Goal: Find specific page/section: Find specific page/section

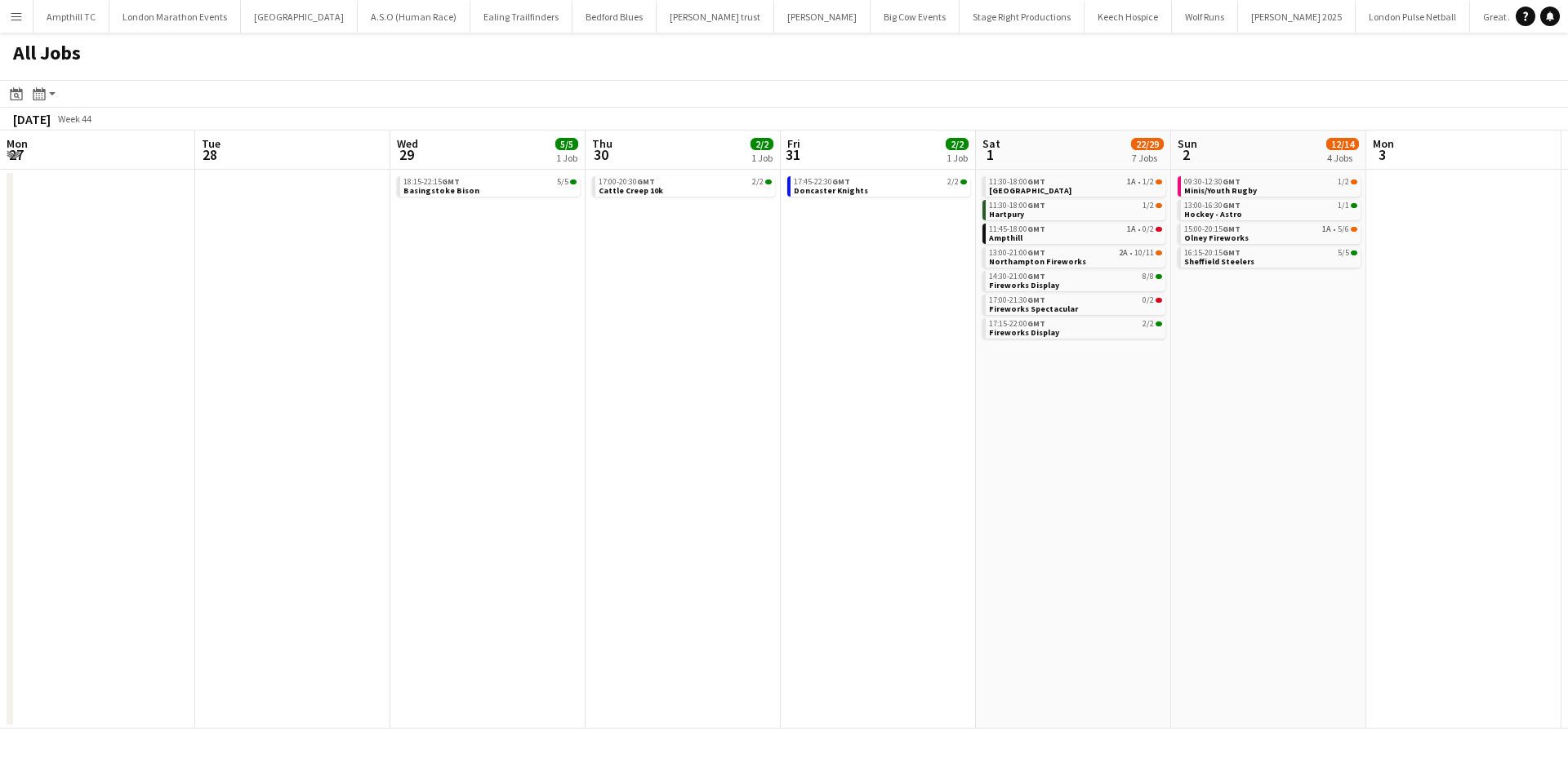
scroll to position [0, 624]
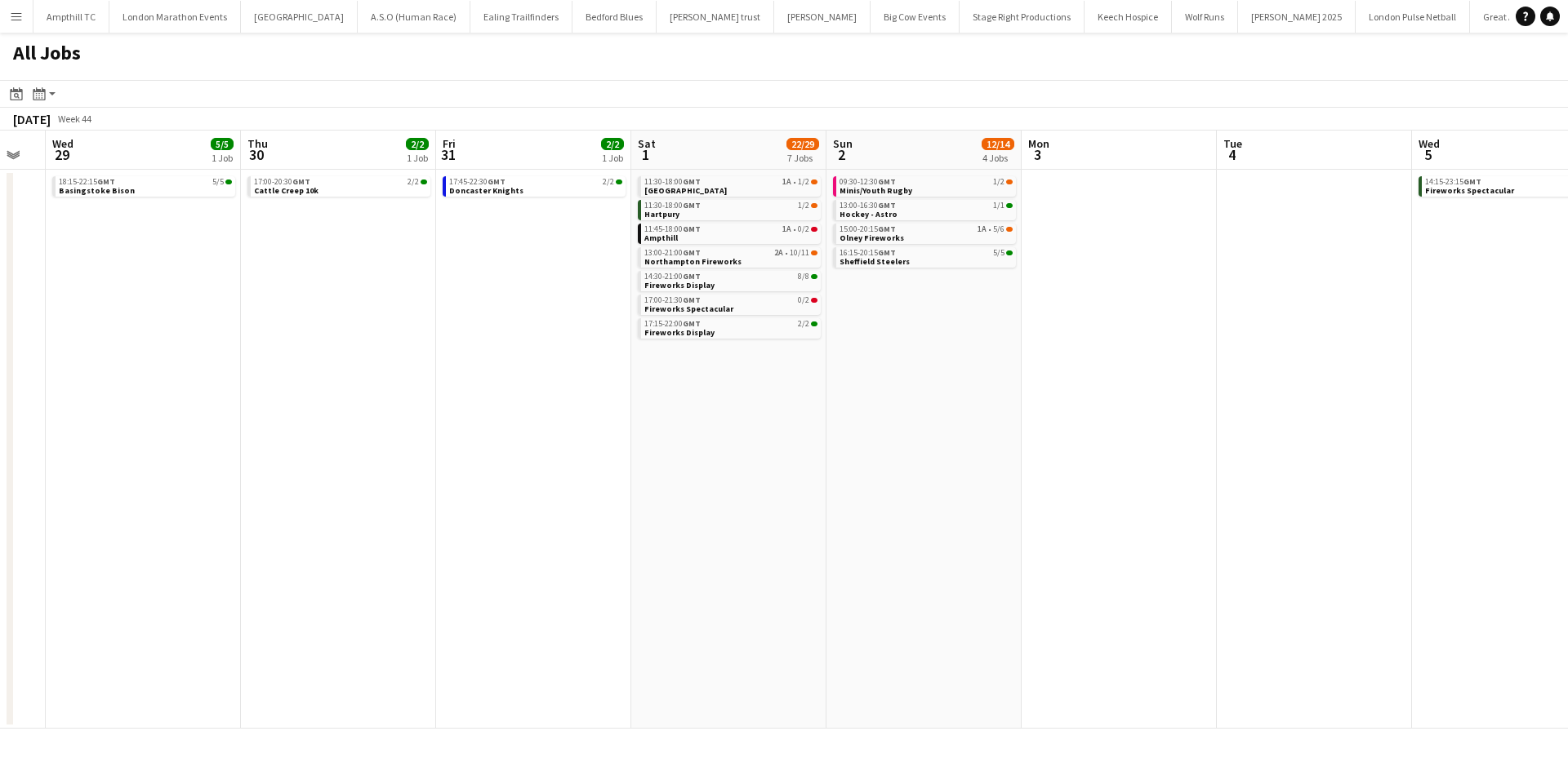
drag, startPoint x: 193, startPoint y: 335, endPoint x: 696, endPoint y: 334, distance: 503.0
click at [696, 334] on app-calendar-viewport "Mon 27 Tue 28 Wed 29 5/5 1 Job Thu 30 2/2 1 Job Fri 31 2/2 1 Job Sat 1 22/29 7 …" at bounding box center [784, 429] width 1568 height 599
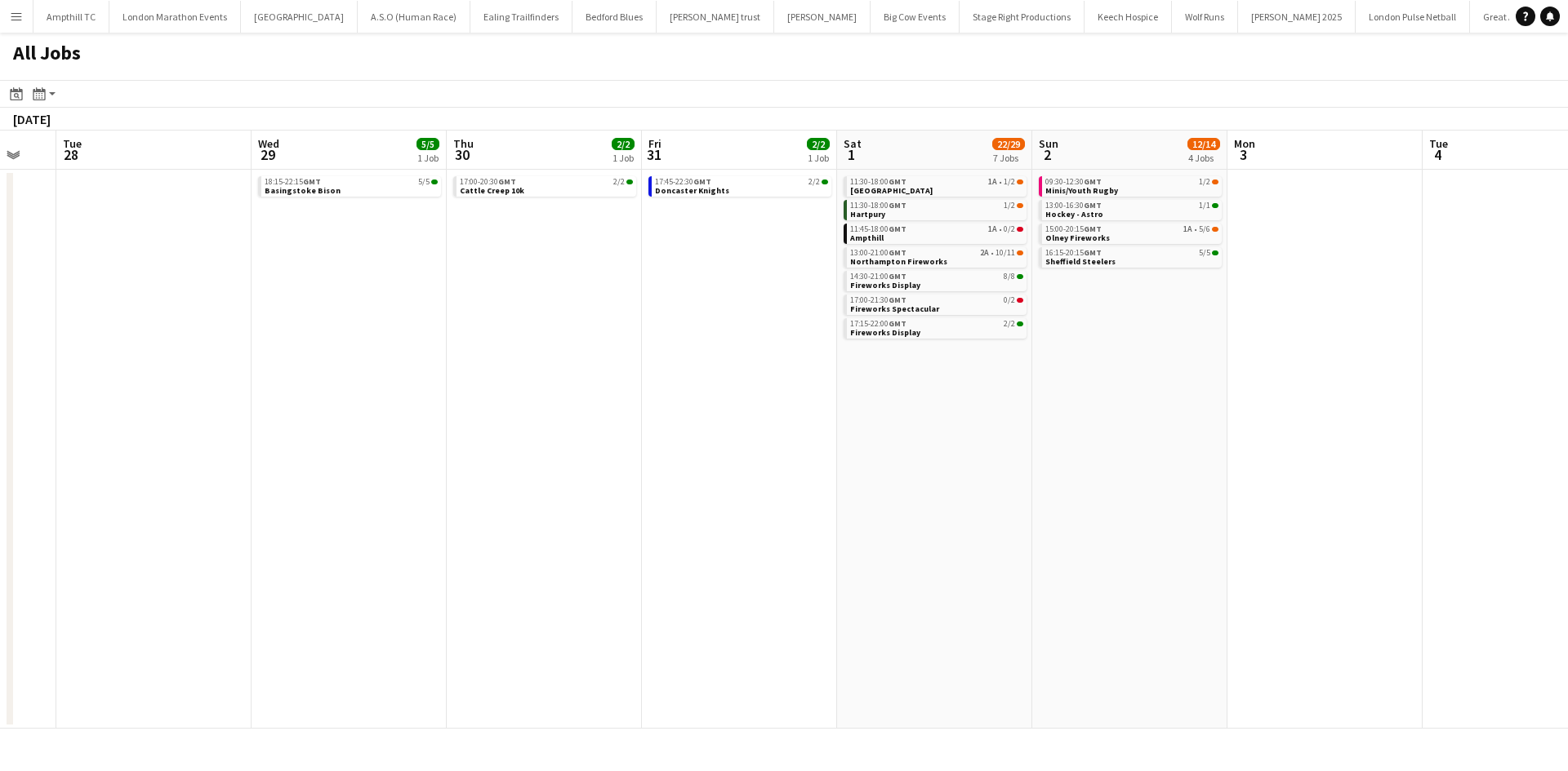
drag, startPoint x: 887, startPoint y: 414, endPoint x: 935, endPoint y: 412, distance: 48.0
click at [986, 412] on app-calendar-viewport "Sat 25 8/9 3 Jobs Sun 26 1/2 1 Job Mon 27 Tue 28 Wed 29 5/5 1 Job Thu 30 2/2 1 …" at bounding box center [784, 429] width 1568 height 599
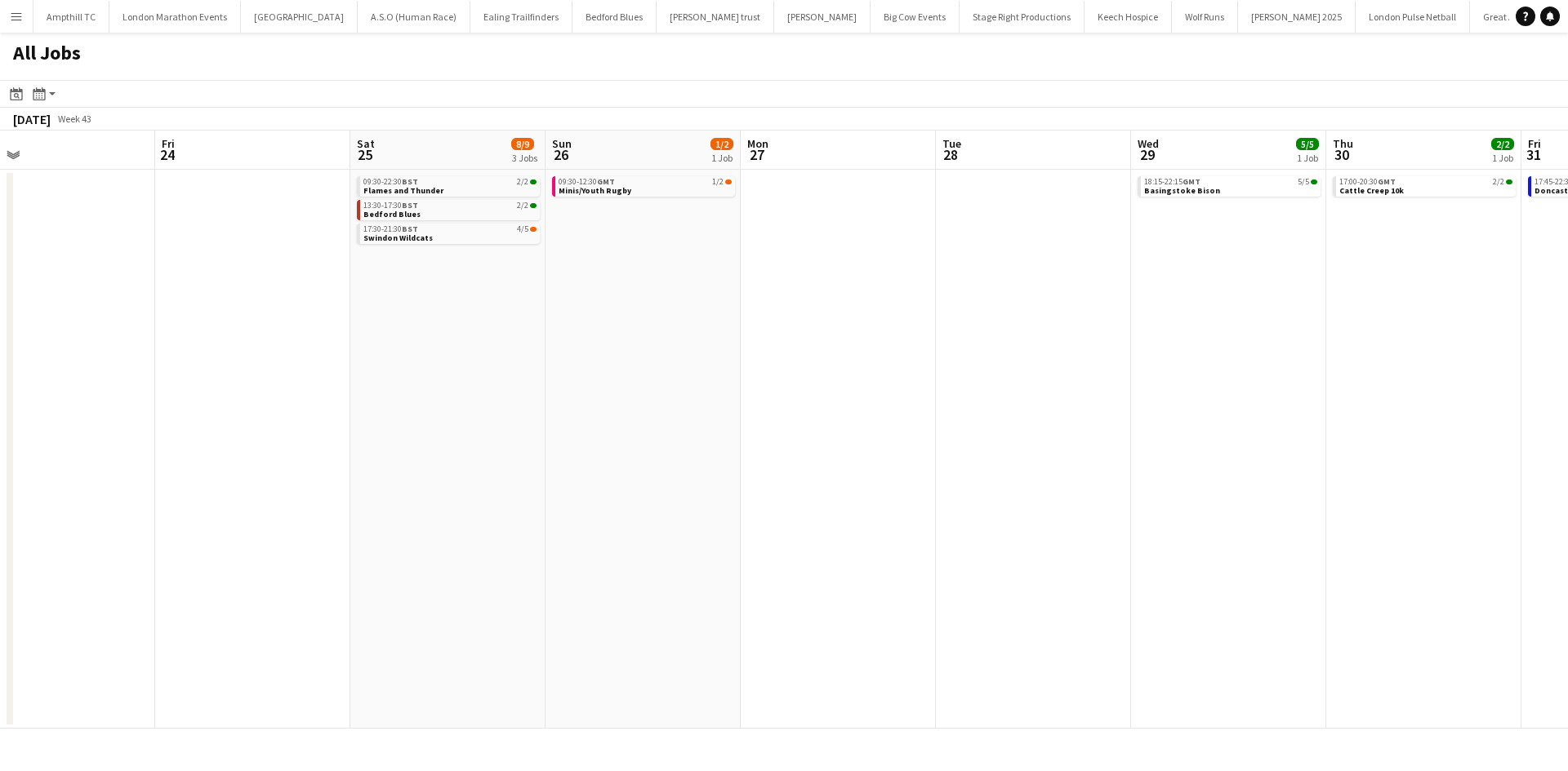
scroll to position [0, 455]
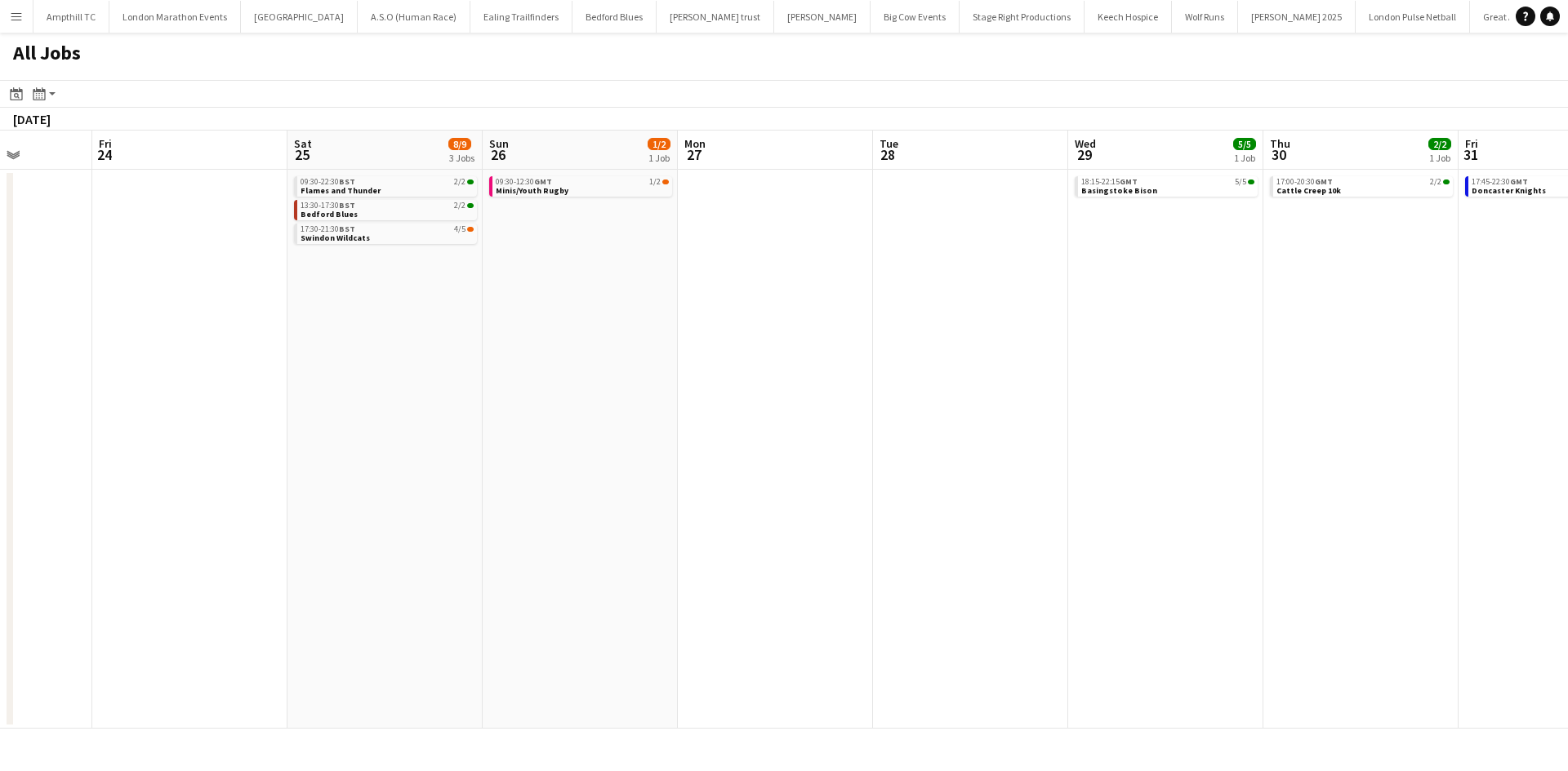
drag, startPoint x: 247, startPoint y: 440, endPoint x: 1184, endPoint y: 426, distance: 937.1
click at [1192, 426] on app-calendar-viewport "Tue 21 Wed 22 Thu 23 Fri 24 Sat 25 8/9 3 Jobs Sun 26 1/2 1 Job Mon 27 Tue 28 We…" at bounding box center [784, 429] width 1568 height 599
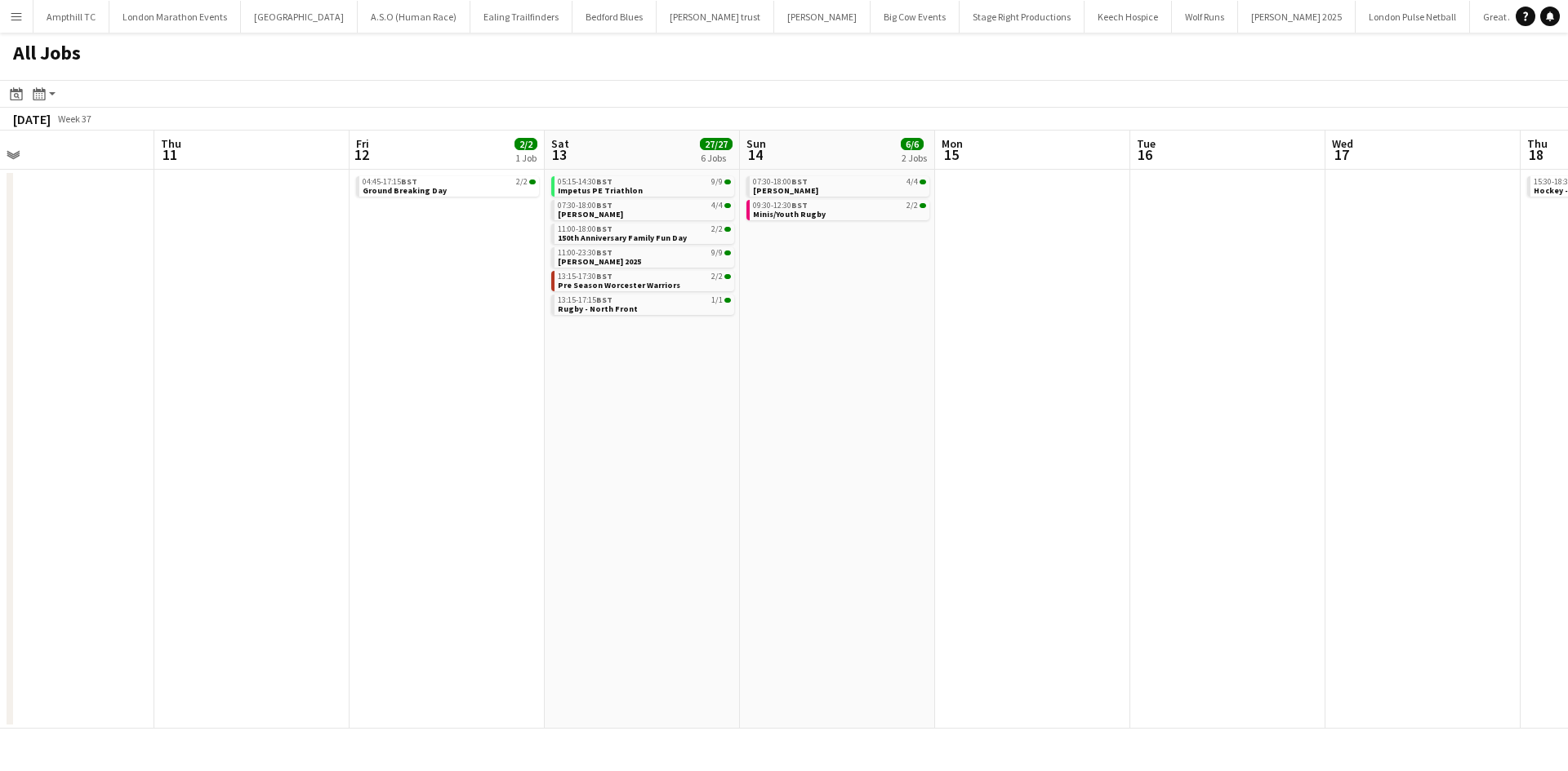
drag, startPoint x: 1198, startPoint y: 389, endPoint x: 766, endPoint y: 402, distance: 432.2
click at [766, 402] on app-calendar-viewport "Sat 6 12/12 5 Jobs Sun 7 14/14 7 Jobs Mon 8 Tue 9 1/1 1 Job Wed 10 Thu 11 Fri 1…" at bounding box center [784, 429] width 1568 height 599
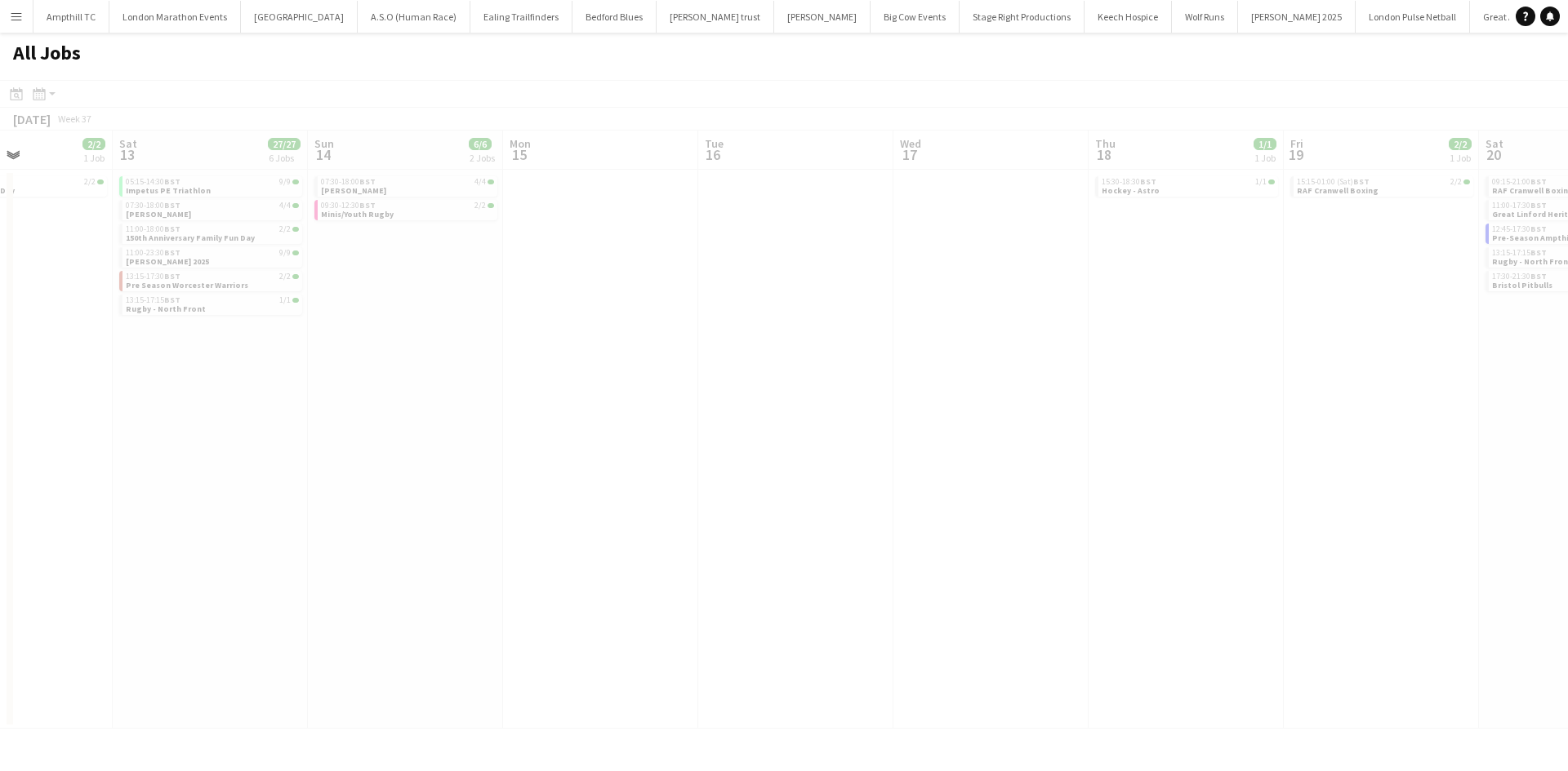
drag, startPoint x: 854, startPoint y: 401, endPoint x: 559, endPoint y: 406, distance: 295.0
click at [559, 406] on app-all-jobs "All Jobs Date picker [DATE] [DATE] [DATE] M [DATE] T [DATE] W [DATE] T [DATE] F…" at bounding box center [784, 380] width 1568 height 697
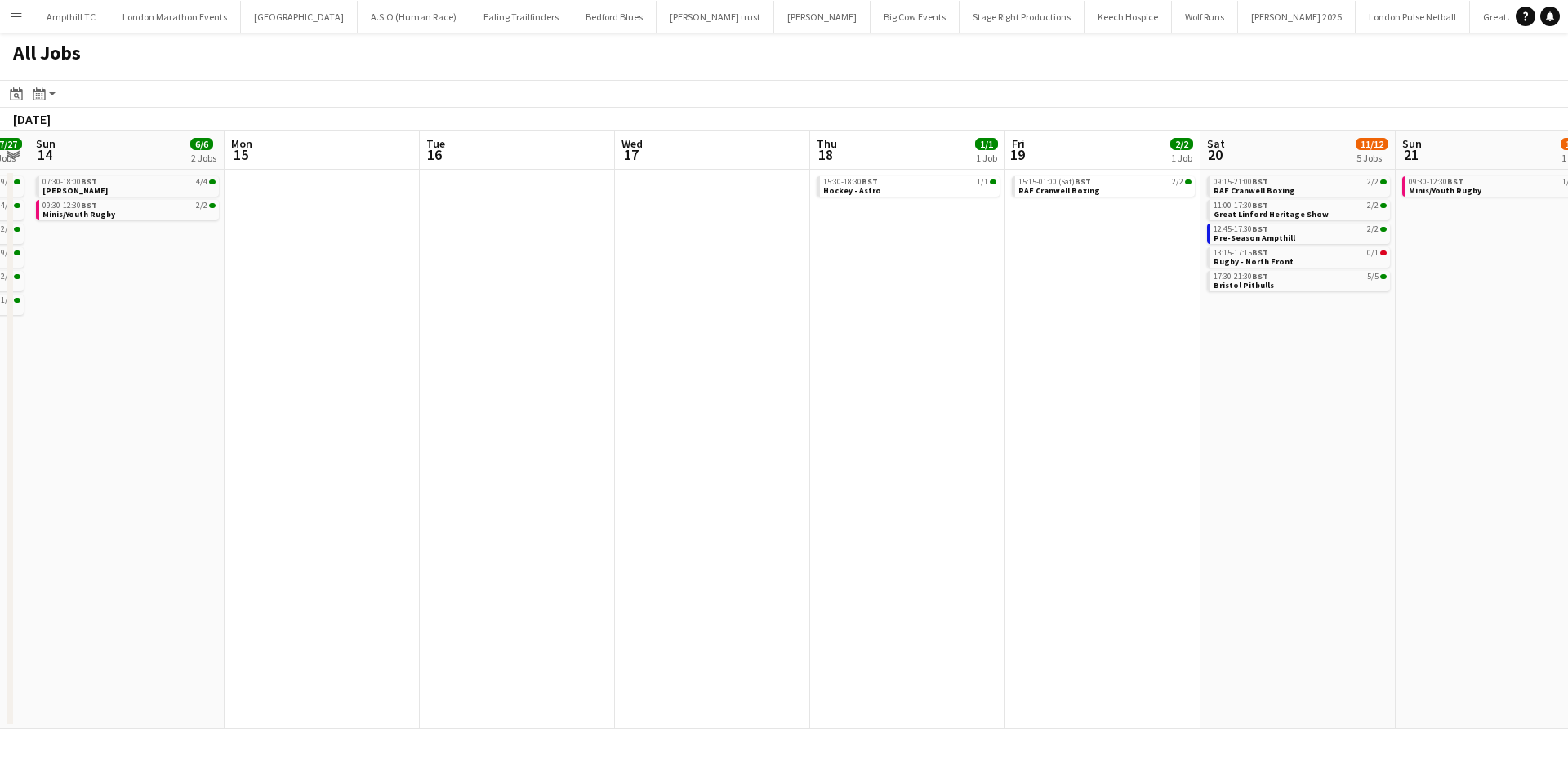
scroll to position [0, 666]
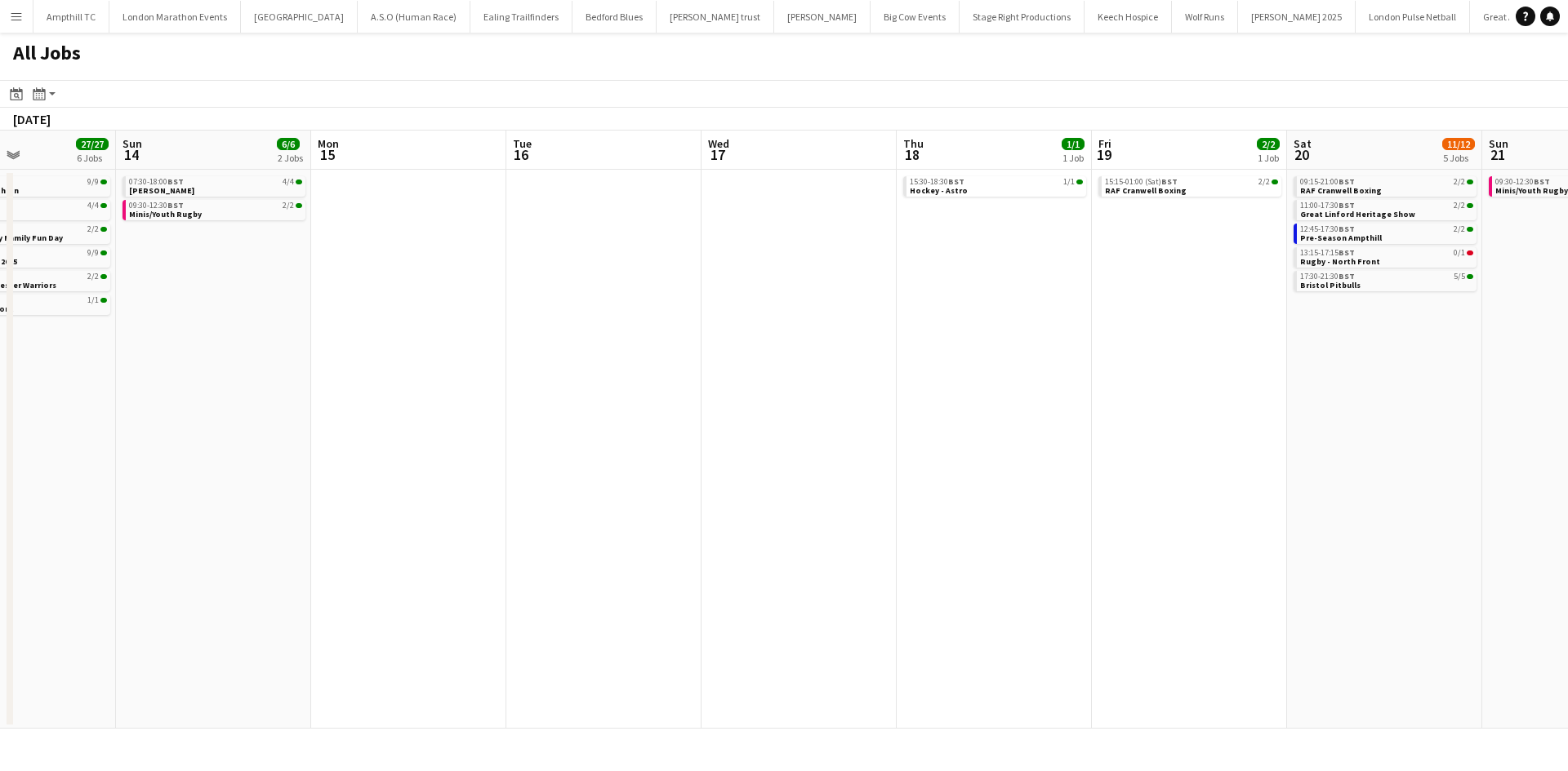
drag, startPoint x: 1072, startPoint y: 330, endPoint x: 546, endPoint y: 332, distance: 526.0
click at [546, 332] on app-calendar-viewport "Wed 10 Thu 11 Fri 12 2/2 1 Job Sat 13 27/27 6 Jobs Sun 14 6/6 2 Jobs Mon 15 Tue…" at bounding box center [784, 429] width 1568 height 599
